Goal: Information Seeking & Learning: Find specific fact

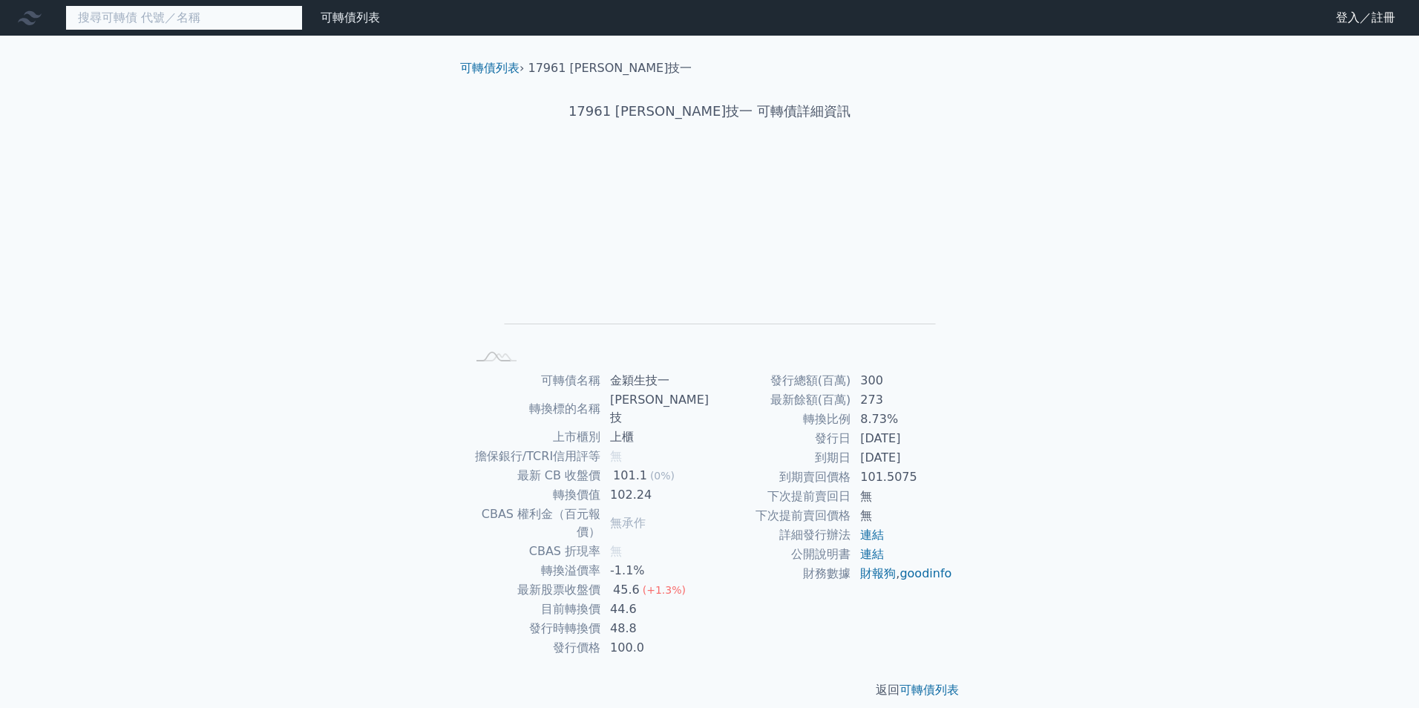
click at [148, 16] on input at bounding box center [183, 17] width 237 height 25
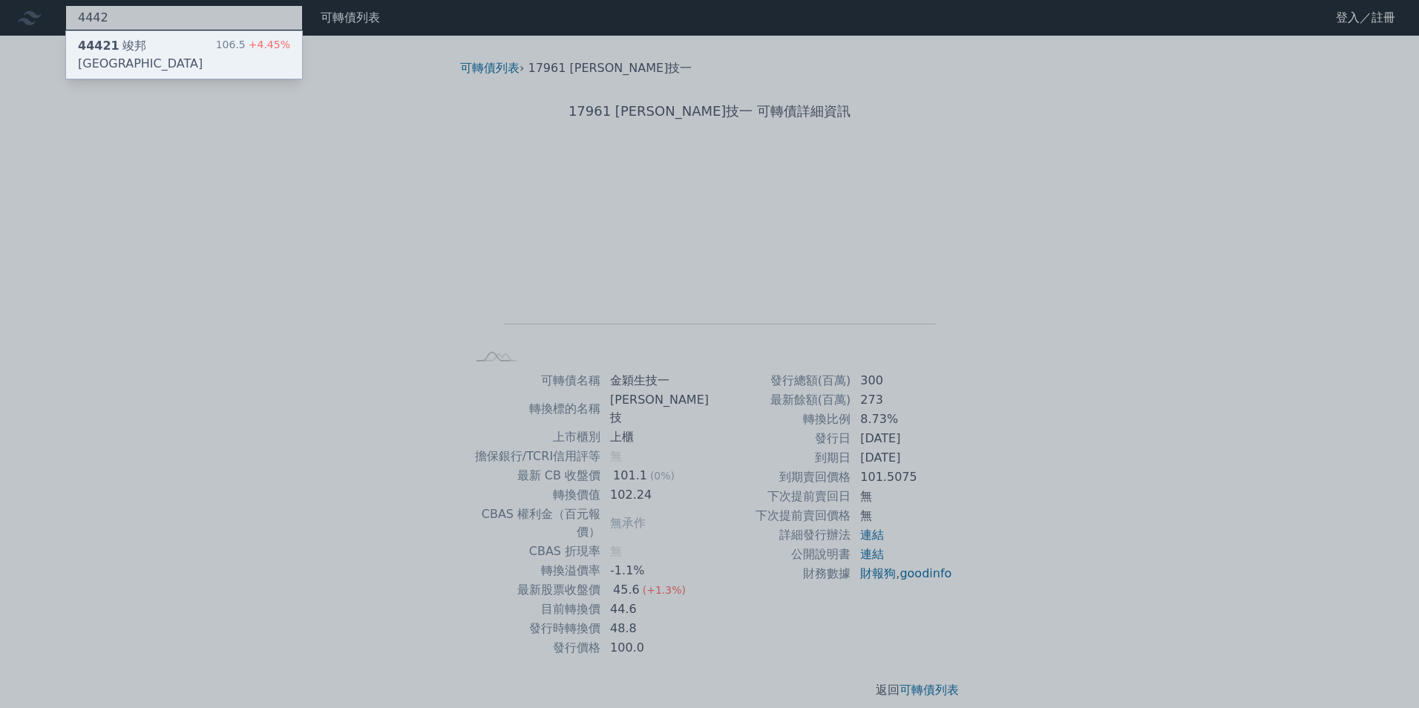
type input "4442"
click at [245, 43] on div "106.5 +4.45%" at bounding box center [253, 55] width 74 height 36
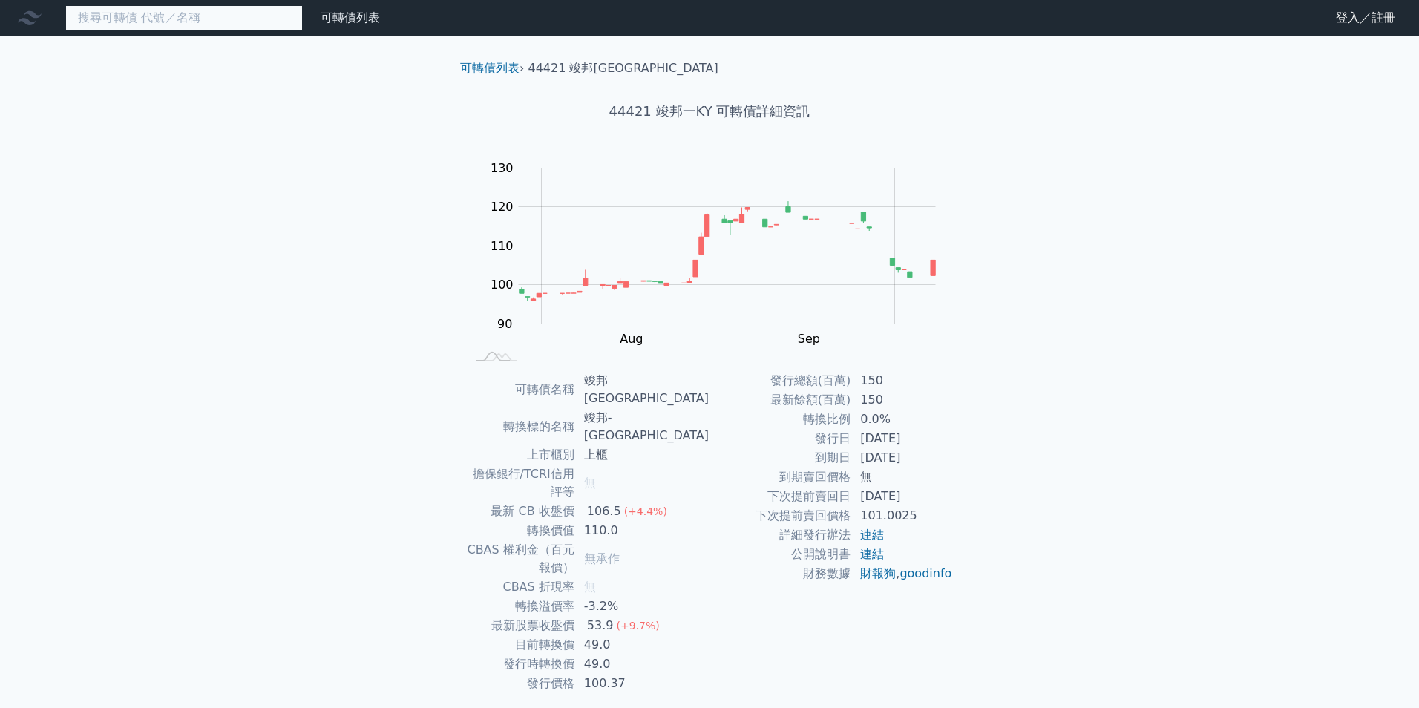
click at [160, 18] on input at bounding box center [183, 17] width 237 height 25
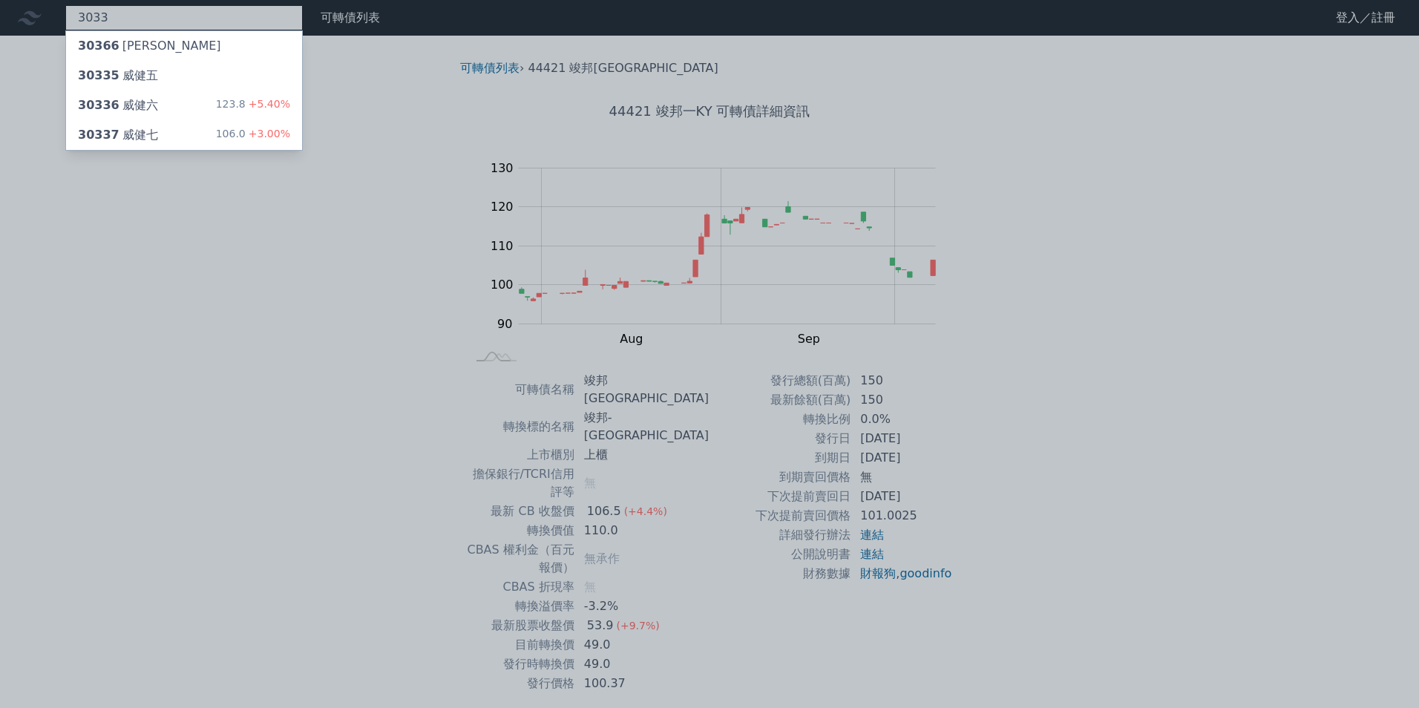
type input "3033"
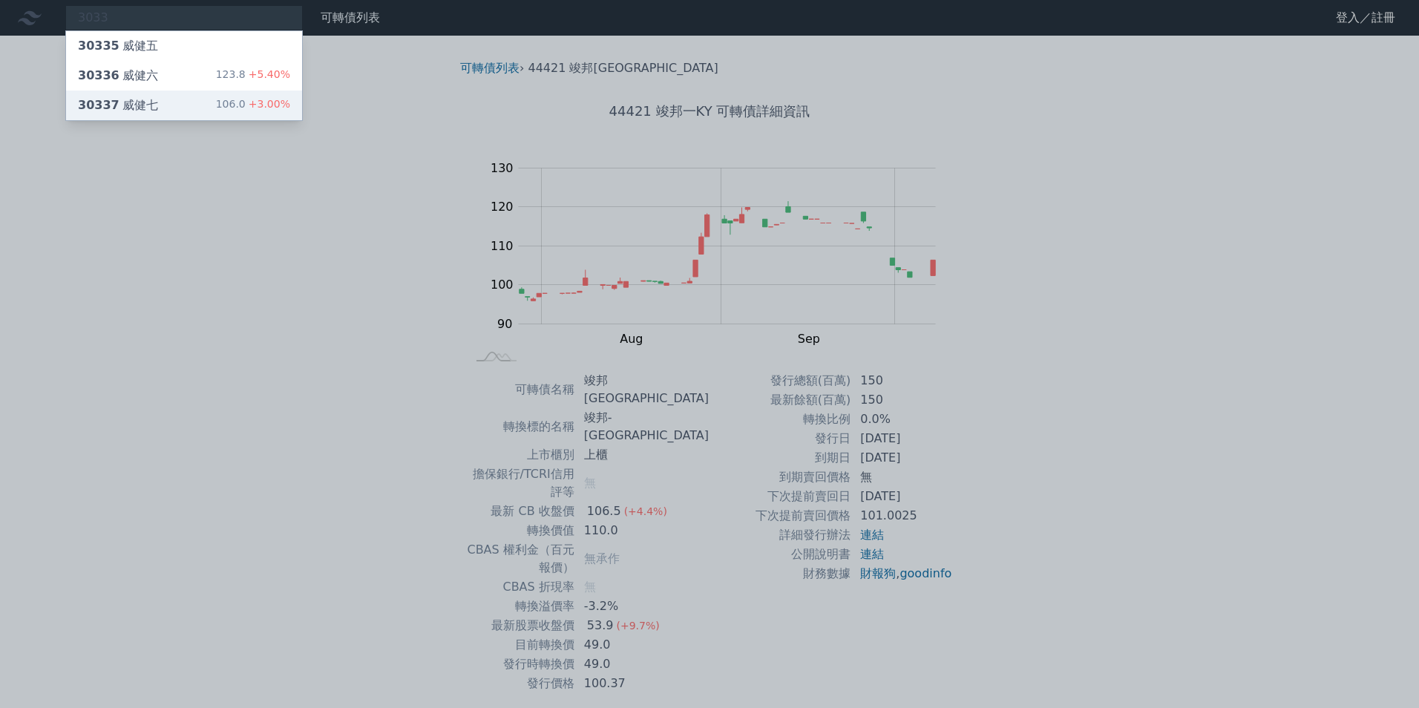
click at [263, 100] on span "+3.00%" at bounding box center [268, 104] width 45 height 12
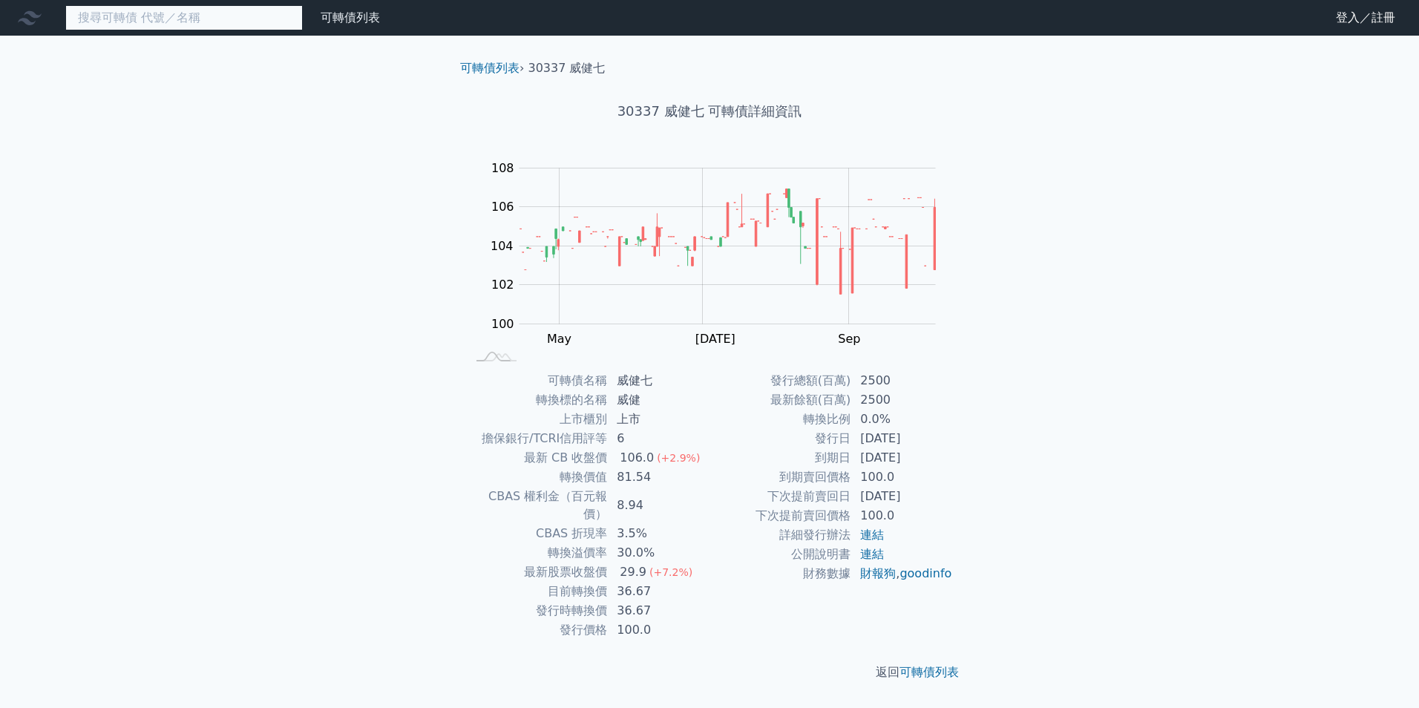
click at [174, 14] on input at bounding box center [183, 17] width 237 height 25
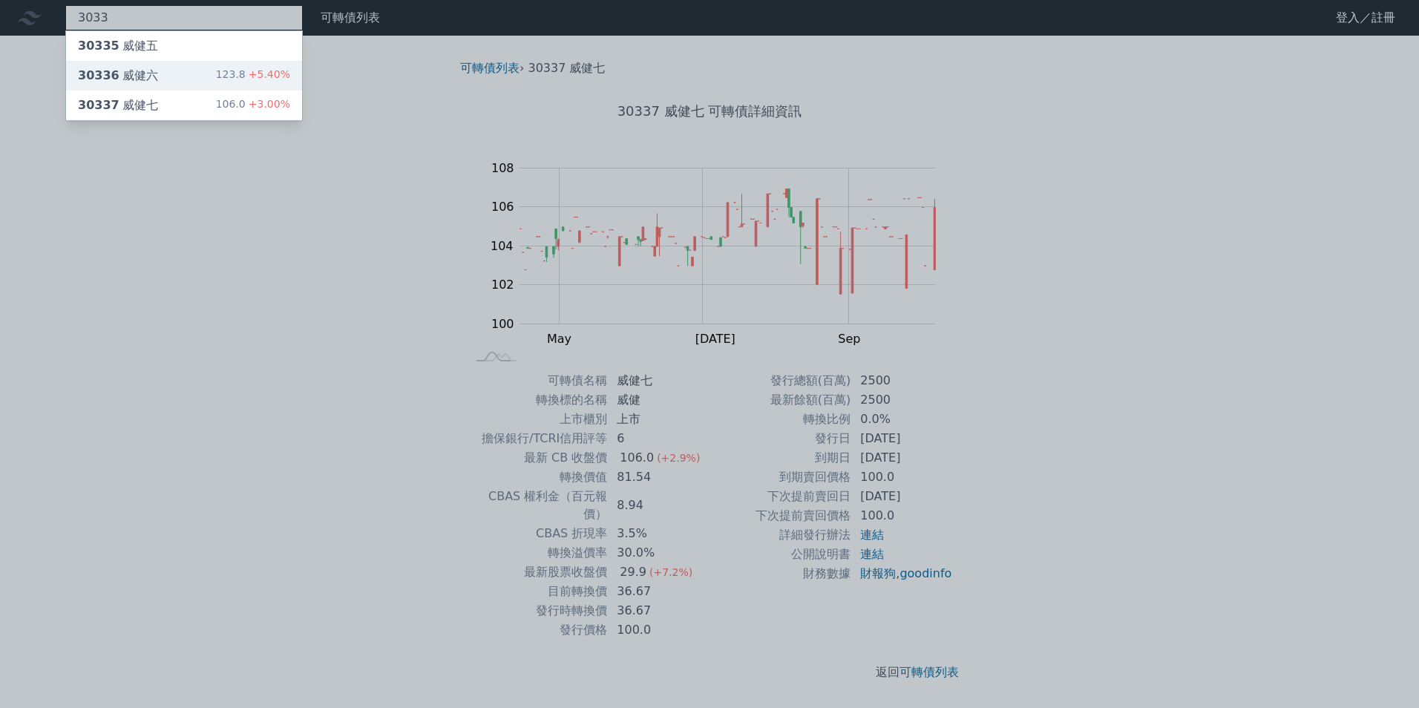
type input "3033"
click at [180, 75] on div "30336 威健六 123.8 +5.40%" at bounding box center [184, 76] width 236 height 30
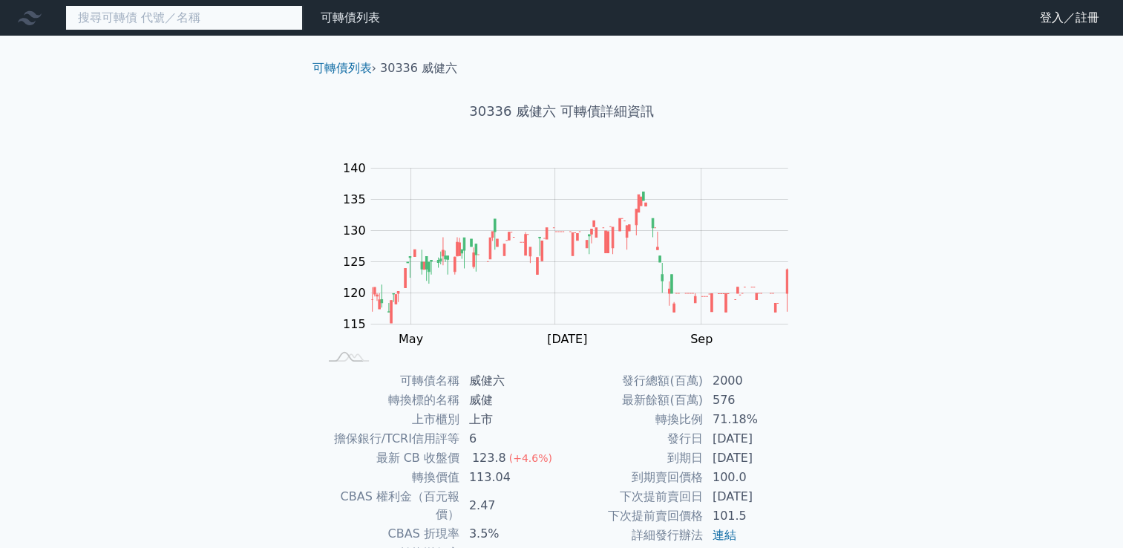
click at [118, 20] on input at bounding box center [183, 17] width 237 height 25
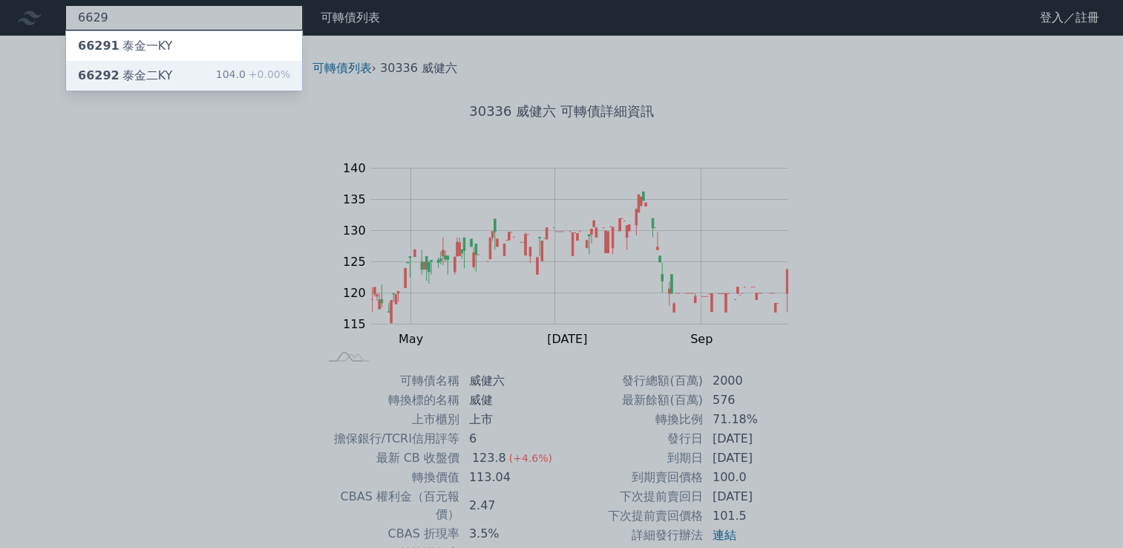
type input "6629"
click at [217, 76] on div "66292 泰金二KY 104.0 +0.00%" at bounding box center [184, 76] width 236 height 30
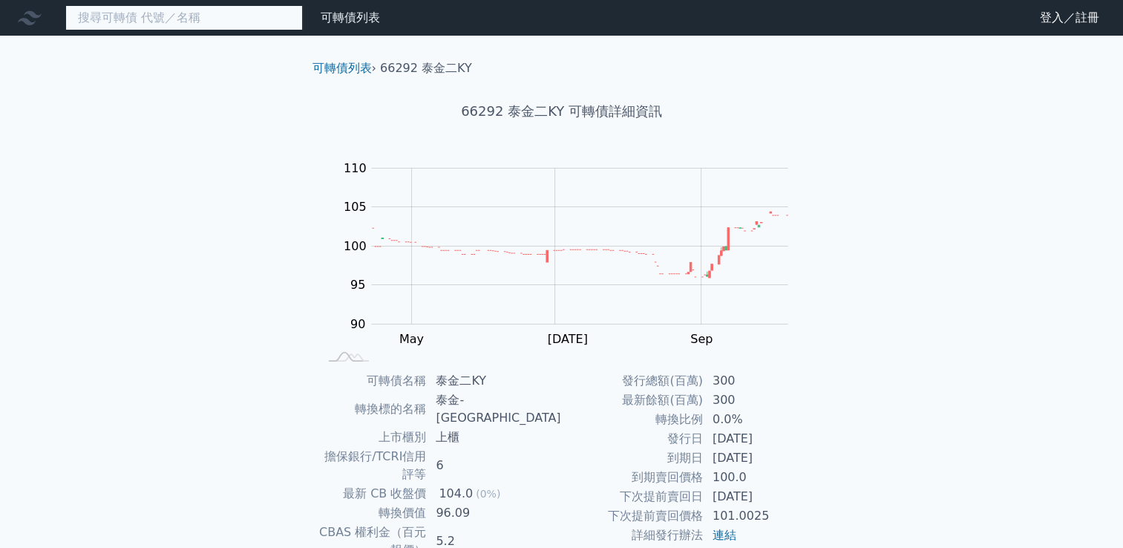
click at [248, 19] on input at bounding box center [183, 17] width 237 height 25
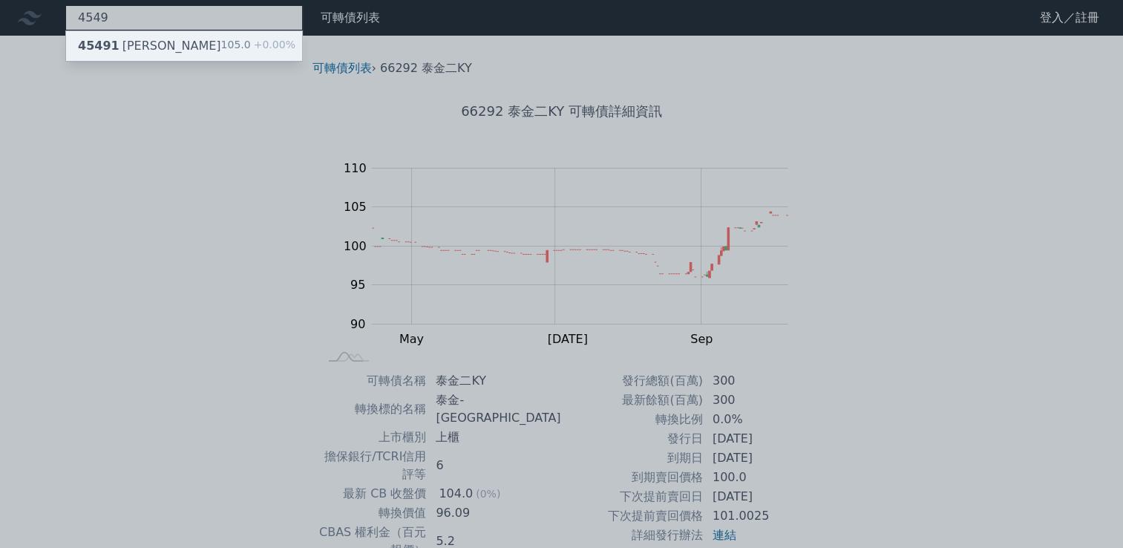
type input "4549"
click at [261, 45] on span "+0.00%" at bounding box center [273, 45] width 45 height 12
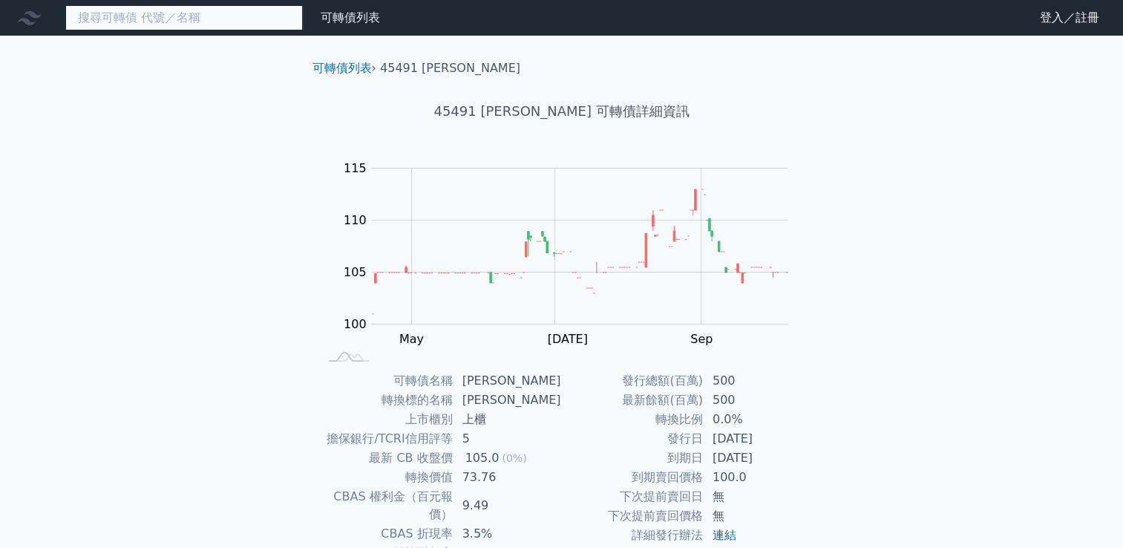
click at [266, 19] on input at bounding box center [183, 17] width 237 height 25
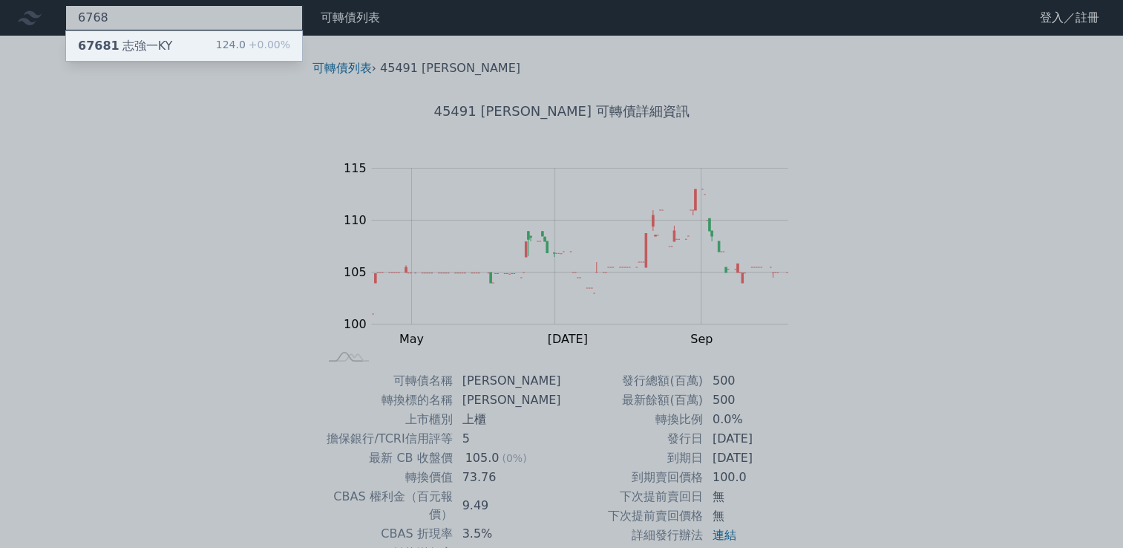
type input "6768"
click at [235, 45] on div "124.0 +0.00%" at bounding box center [253, 46] width 74 height 18
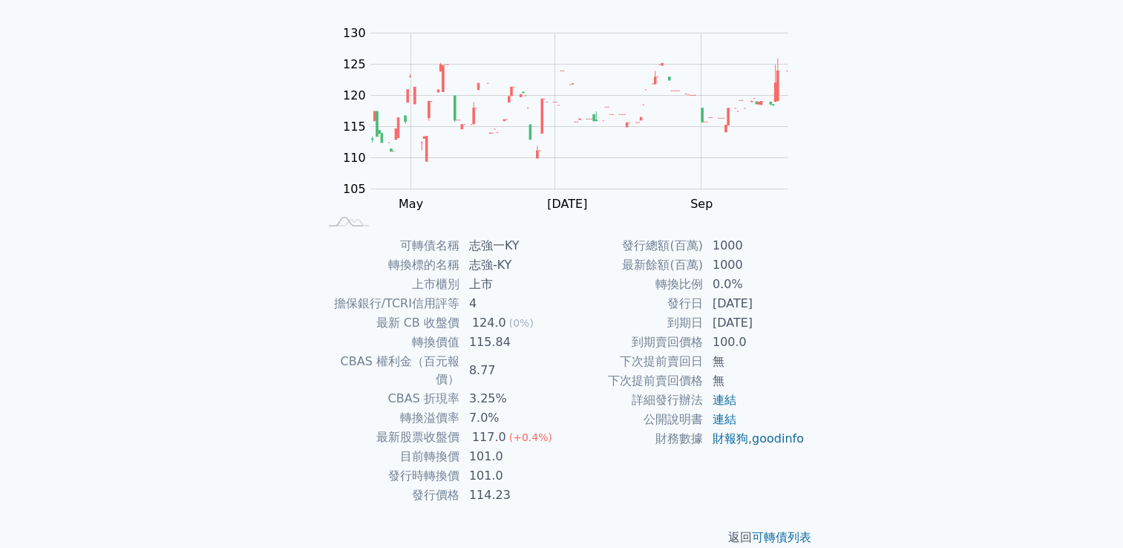
scroll to position [140, 0]
